Goal: Task Accomplishment & Management: Use online tool/utility

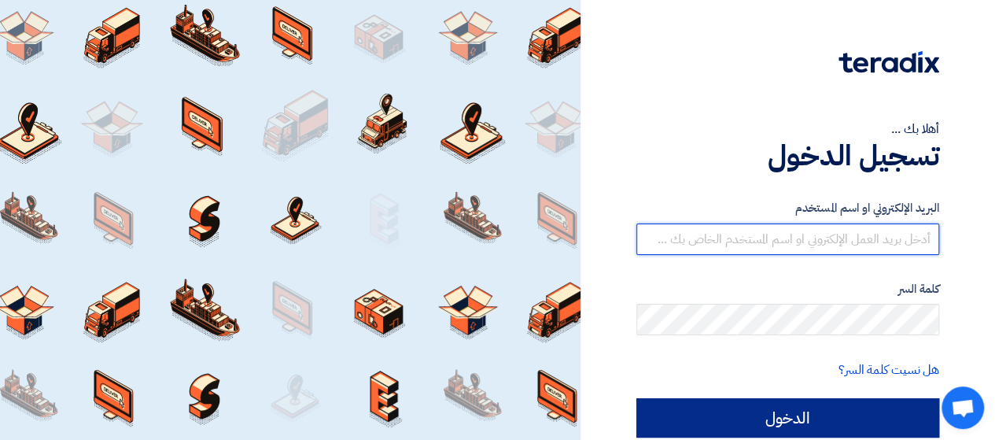
type input "retag.mostafa@inksmithglobal.com"
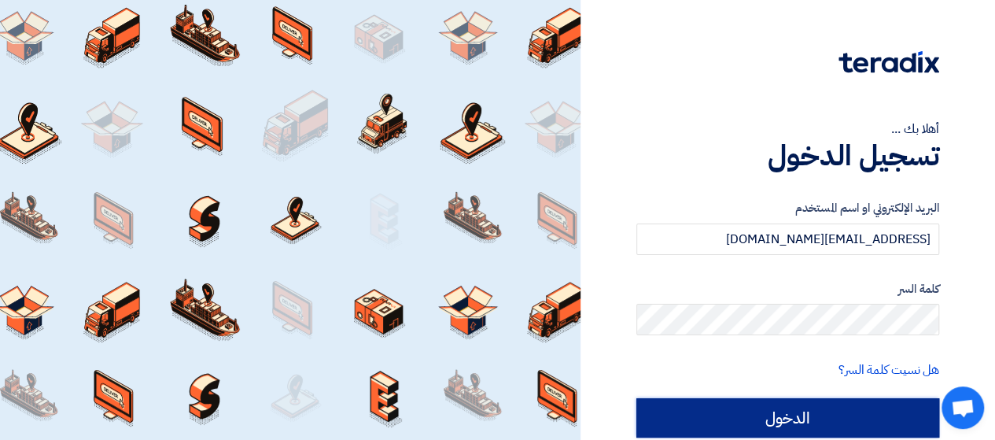
click at [827, 410] on input "الدخول" at bounding box center [787, 417] width 303 height 39
type input "Sign in"
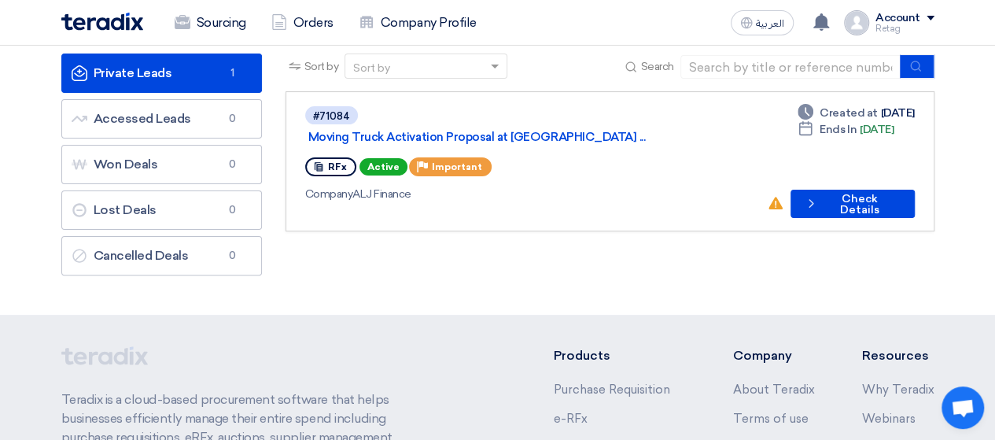
scroll to position [89, 0]
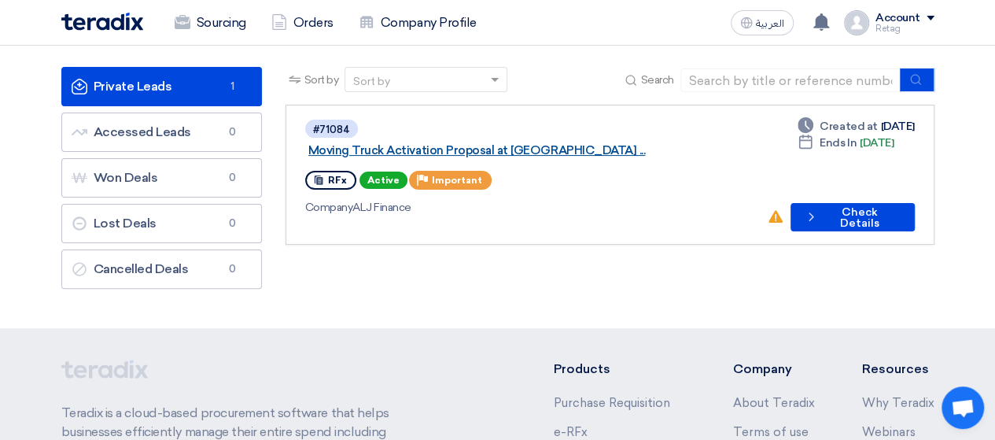
click at [594, 143] on link "Moving Truck Activation Proposal at El Rehab ..." at bounding box center [504, 150] width 393 height 14
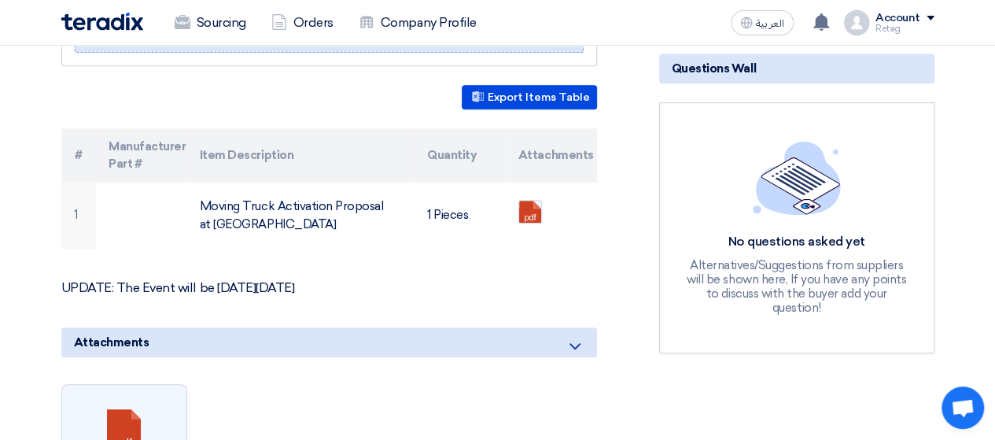
scroll to position [354, 0]
